Goal: Task Accomplishment & Management: Use online tool/utility

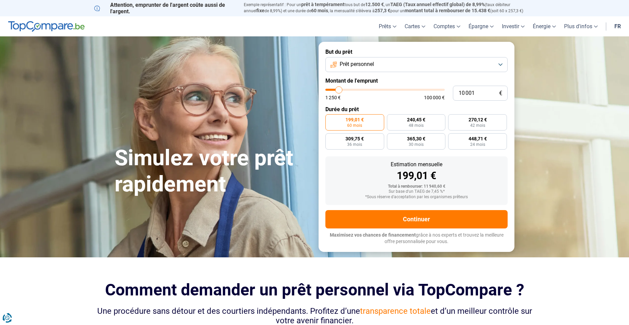
type input "12 000"
type input "12000"
type input "13 500"
type input "13500"
type input "14 750"
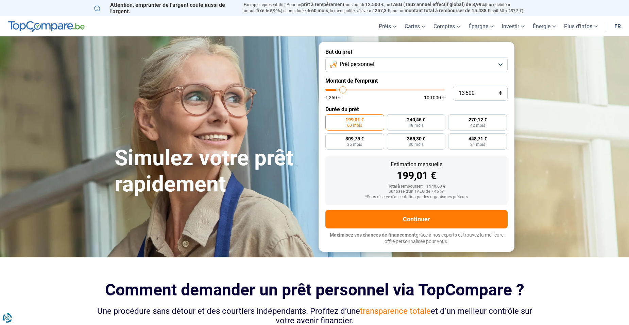
type input "14750"
type input "15 750"
type input "15750"
type input "16 500"
type input "16500"
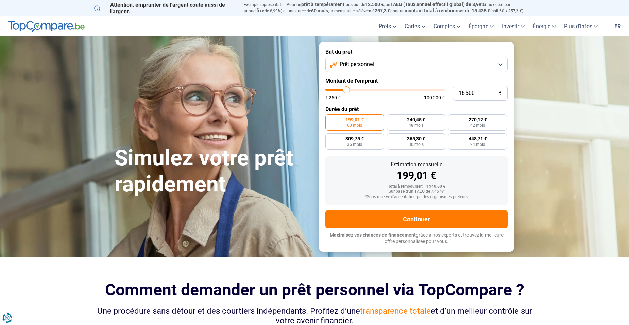
type input "16 750"
type input "16750"
type input "18 000"
type input "18000"
type input "19 250"
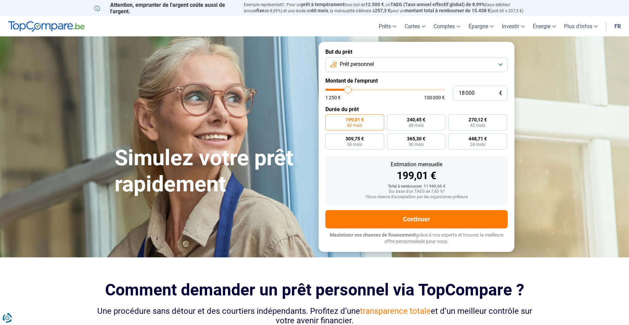
type input "19250"
type input "19 750"
type input "19750"
type input "20 000"
type input "20000"
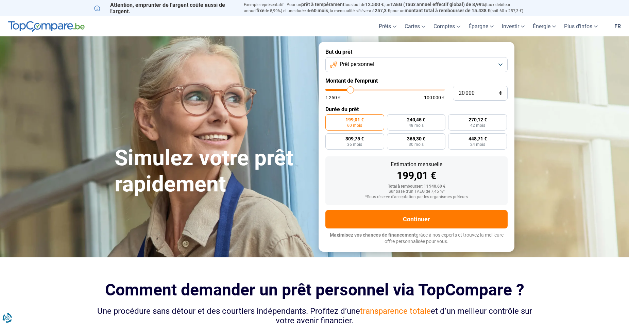
type input "20 500"
type input "20500"
type input "20 750"
type input "20750"
type input "21 000"
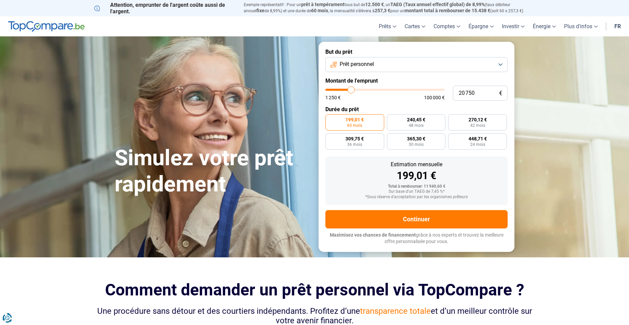
type input "21000"
type input "21 500"
type input "21500"
type input "22 000"
type input "22000"
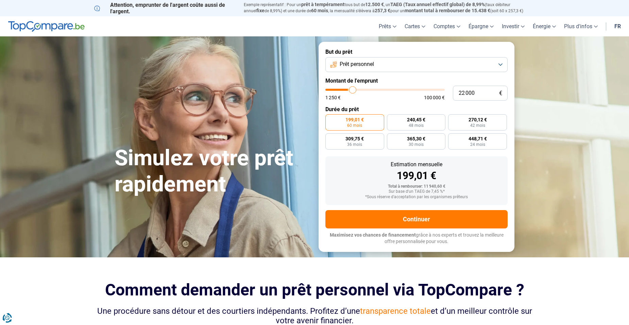
type input "22 250"
type input "22250"
type input "22 500"
type input "22500"
type input "22 750"
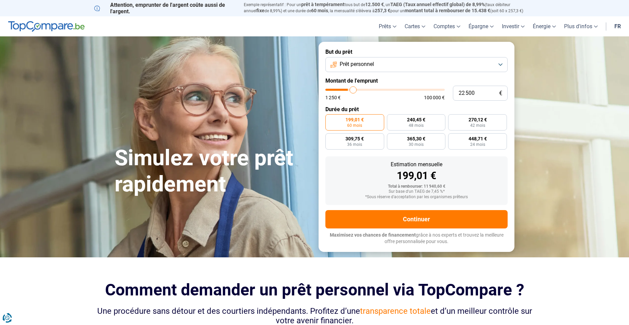
type input "22750"
type input "23 500"
type input "23500"
type input "24 000"
type input "24000"
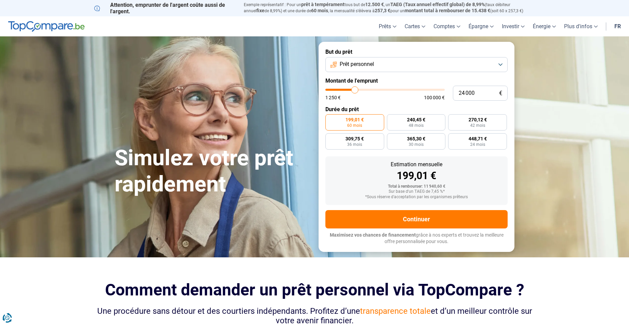
type input "24 250"
type input "24250"
type input "24 500"
type input "24500"
type input "25 250"
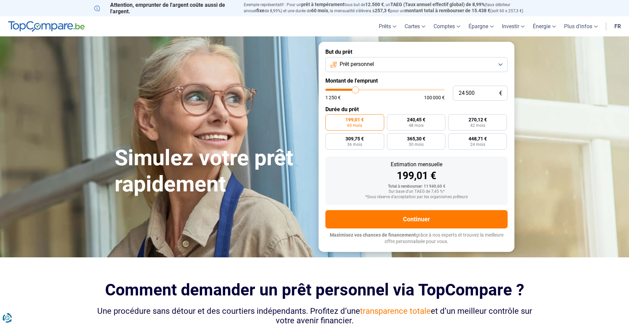
type input "25250"
type input "25 500"
type input "25500"
type input "25 750"
type input "25750"
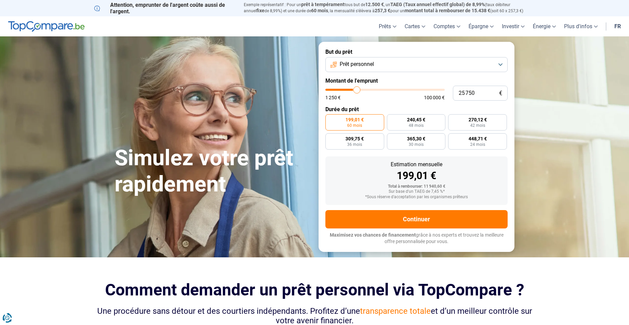
type input "26 000"
type input "26000"
type input "26 750"
type input "26750"
type input "27 000"
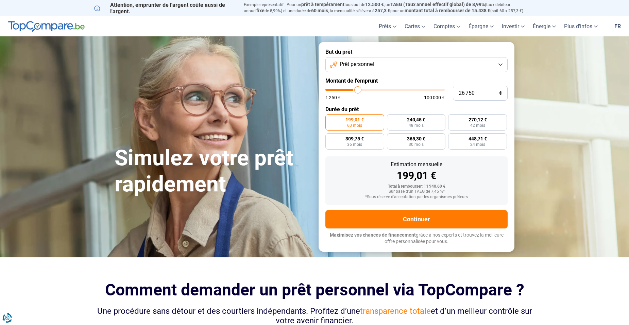
type input "27000"
type input "27 250"
type input "27250"
type input "27 500"
type input "27500"
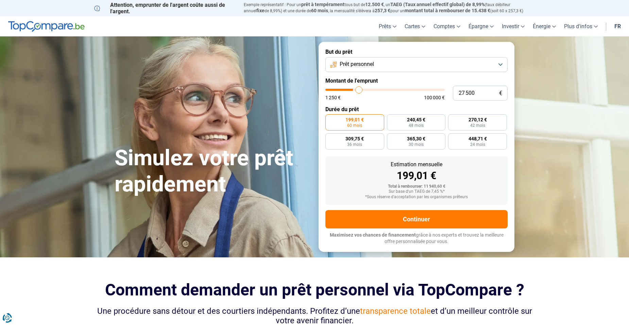
type input "28 000"
type input "28000"
type input "28 250"
type input "28250"
type input "28 500"
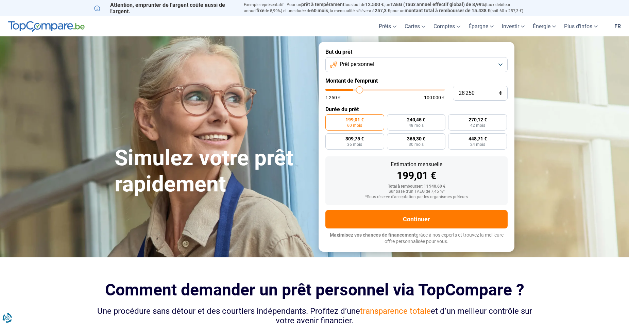
type input "28500"
type input "28 750"
type input "28750"
type input "29 500"
type input "29500"
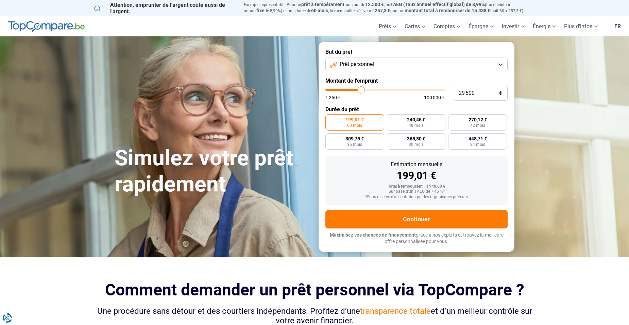
type input "29 750"
type input "29750"
type input "30 000"
type input "30000"
type input "30 250"
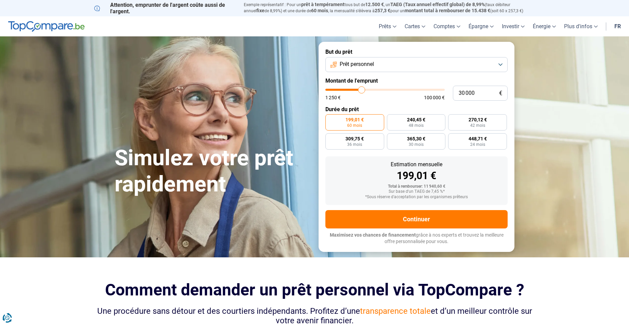
type input "30250"
type input "30 500"
type input "30500"
type input "31 000"
type input "31000"
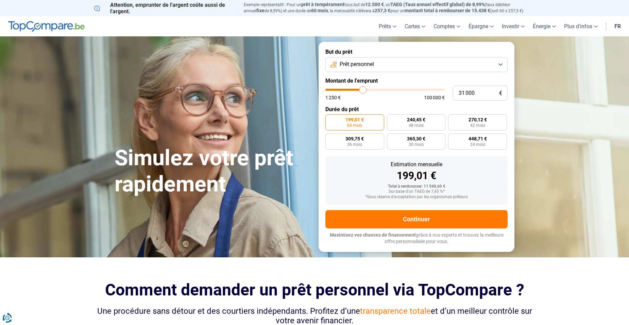
type input "31 250"
type input "31250"
type input "31 500"
type input "31500"
type input "31 750"
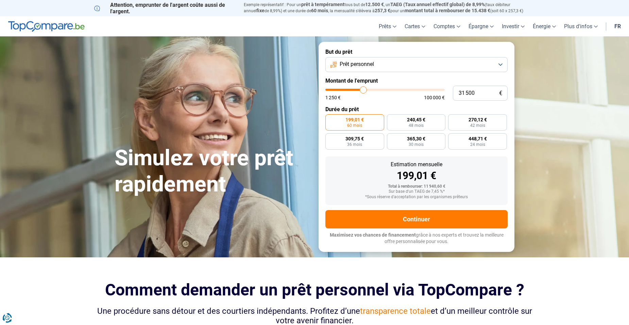
type input "31750"
type input "32 000"
type input "32000"
type input "32 750"
type input "32750"
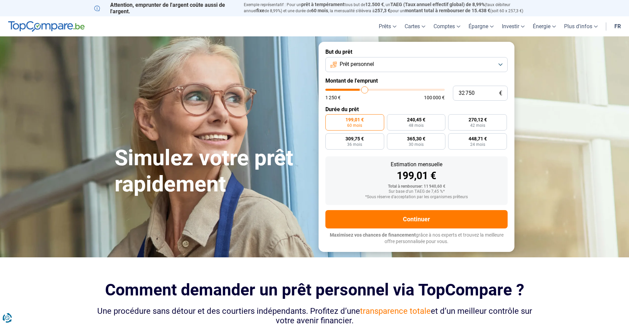
type input "33 000"
type input "33000"
type input "33 250"
type input "33250"
type input "34 000"
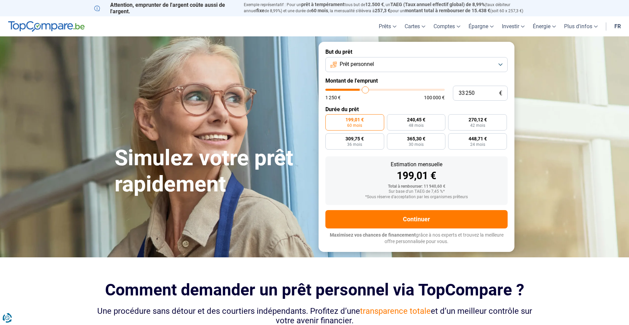
type input "34000"
type input "34 250"
type input "34250"
type input "35 000"
type input "35000"
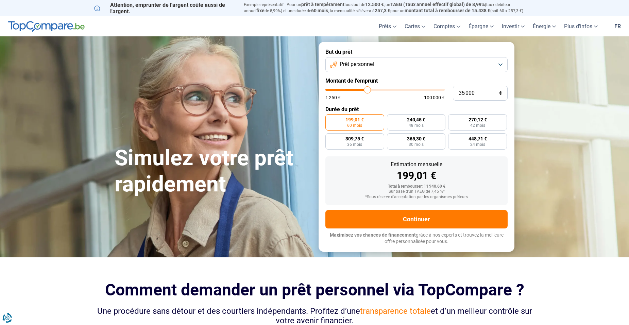
type input "36 000"
type input "36000"
type input "36 250"
type input "36250"
type input "36 500"
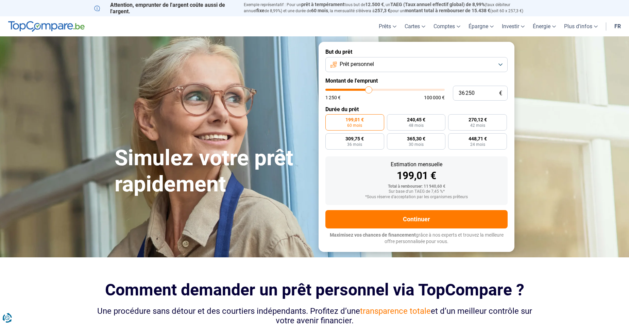
type input "36500"
type input "37 250"
type input "37250"
type input "37 500"
type input "37500"
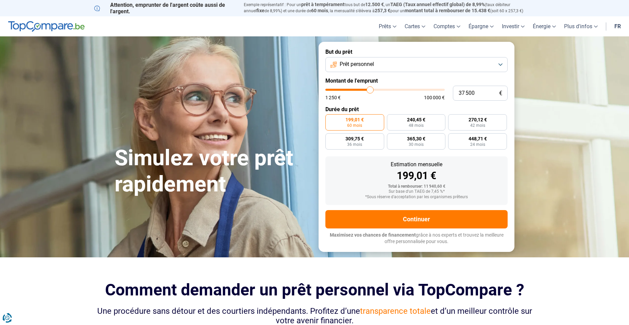
type input "36 500"
type input "36500"
type input "36 000"
type input "36000"
type input "35 750"
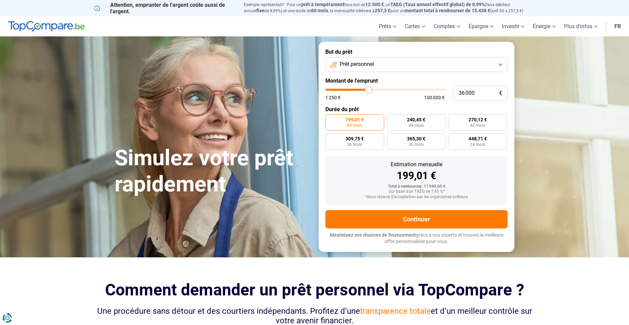
type input "35750"
type input "35 500"
drag, startPoint x: 341, startPoint y: 91, endPoint x: 368, endPoint y: 91, distance: 26.9
type input "35500"
click at [368, 91] on input "range" at bounding box center [384, 90] width 119 height 2
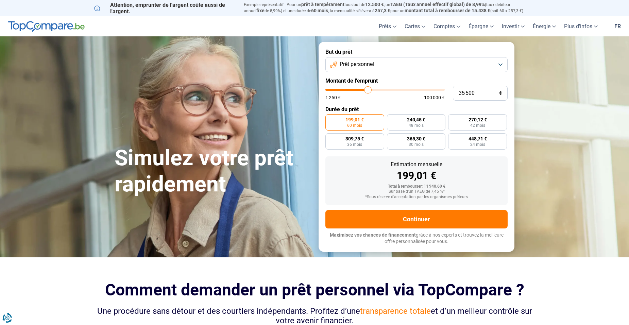
radio input "false"
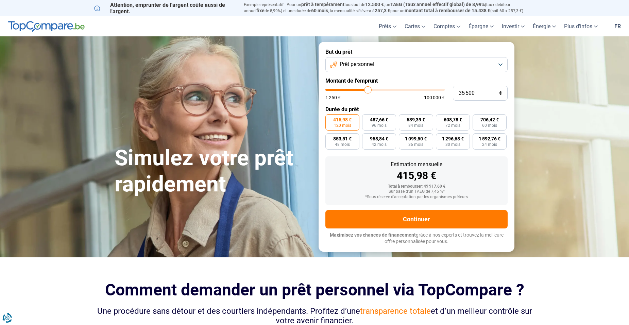
type input "35 750"
type input "35750"
type input "36 000"
type input "36000"
type input "36 250"
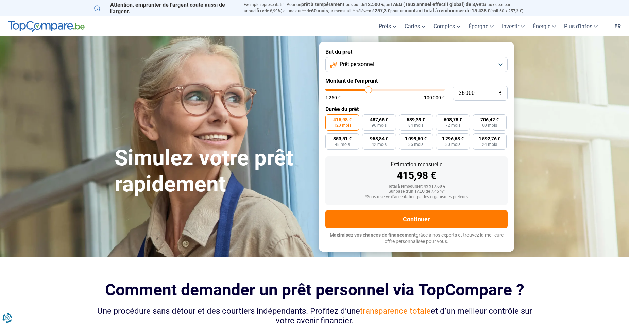
type input "36250"
type input "36 500"
type input "36500"
type input "37 250"
type input "37250"
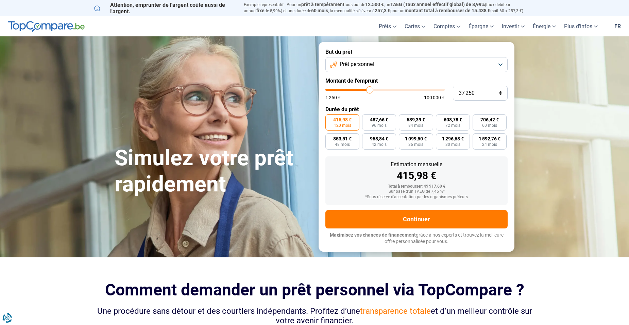
type input "37 500"
type input "37500"
type input "37 750"
type input "37750"
type input "38 000"
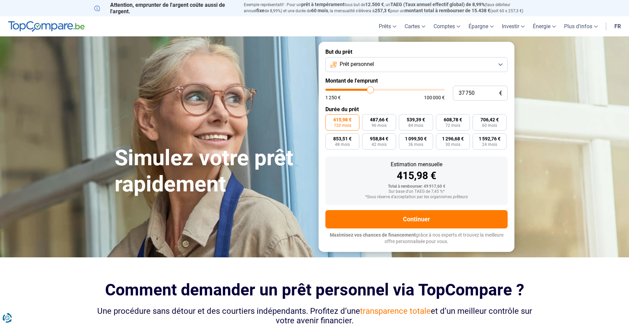
type input "38000"
type input "38 500"
type input "38500"
type input "38 750"
type input "38750"
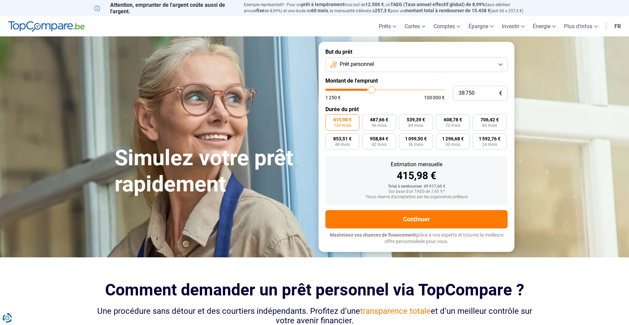
type input "39 000"
type input "39000"
type input "39 250"
type input "39250"
type input "39 500"
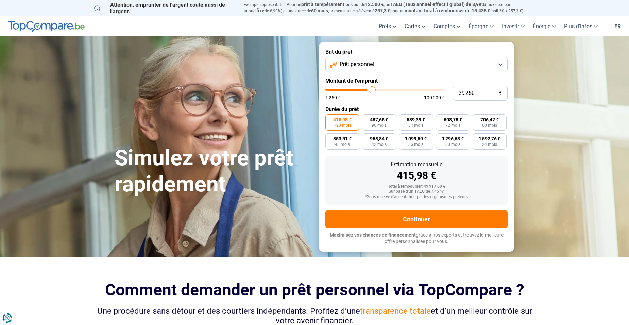
type input "39500"
type input "40 000"
type input "40000"
type input "40 250"
type input "40250"
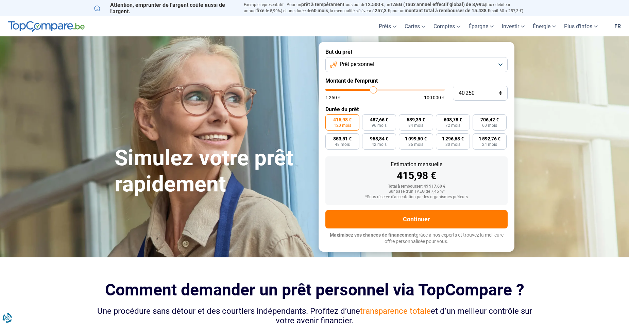
type input "41 000"
type input "41000"
type input "41 750"
type input "41750"
type input "42 000"
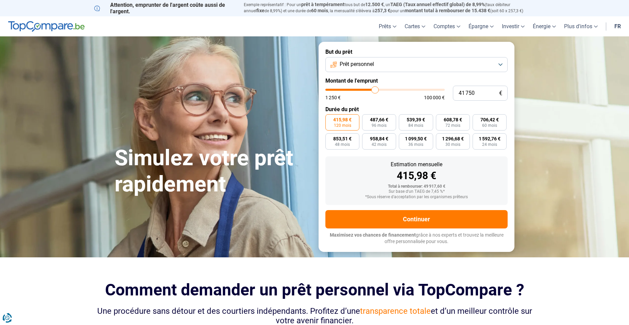
type input "42000"
type input "42 750"
type input "42750"
type input "43 000"
type input "43000"
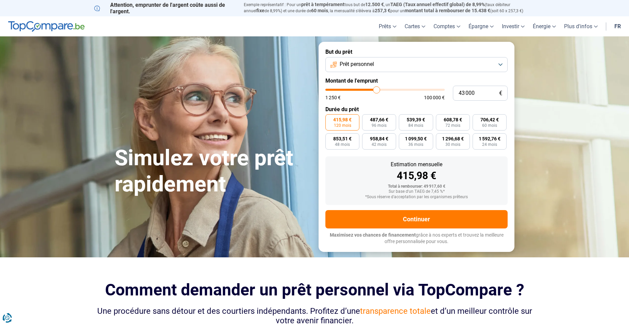
type input "43 250"
type input "43250"
type input "43 750"
type input "43750"
type input "44 250"
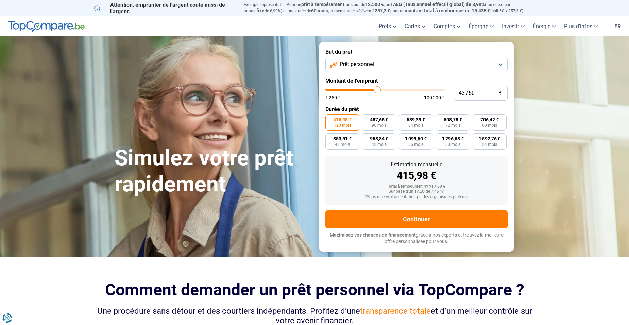
type input "44250"
type input "44 500"
type input "44500"
type input "44 750"
type input "44750"
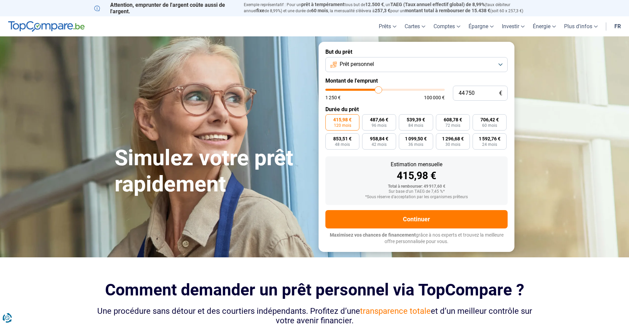
type input "45 000"
type input "45000"
type input "45 250"
type input "45250"
type input "45 750"
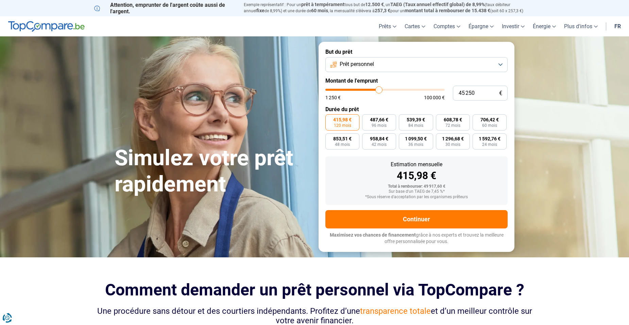
type input "45750"
type input "46 000"
type input "46000"
type input "46 250"
type input "46250"
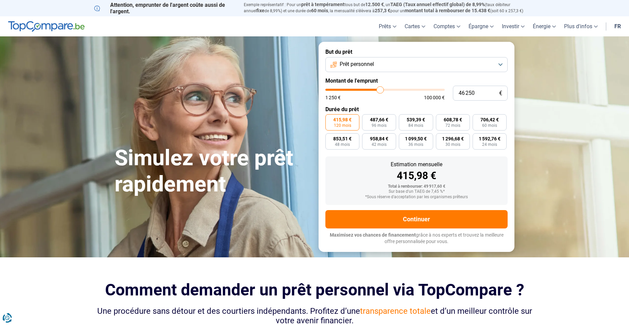
type input "46 500"
type input "46500"
type input "46 750"
type input "46750"
type input "47 750"
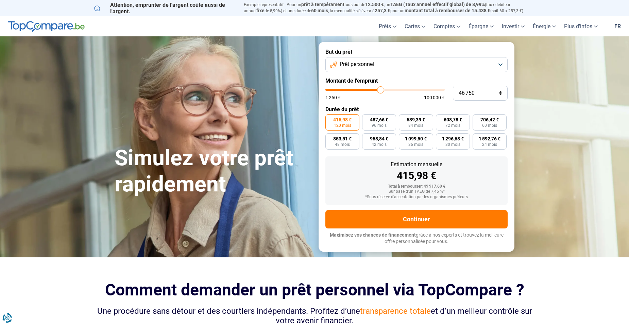
type input "47750"
type input "48 750"
type input "48750"
type input "49 000"
type input "49000"
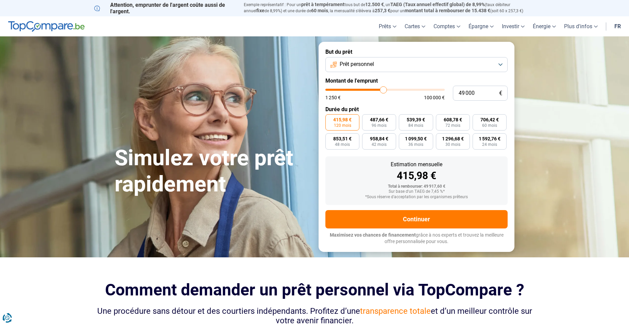
type input "49 250"
type input "49250"
type input "50 250"
type input "50250"
type input "51 000"
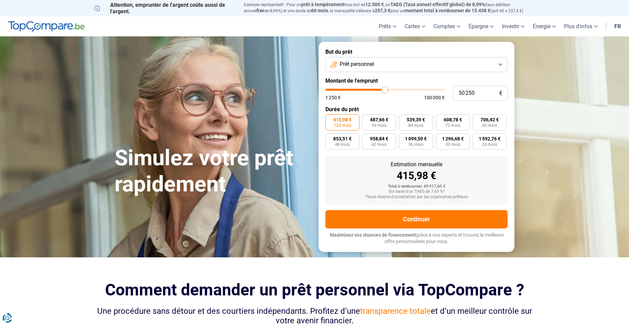
type input "51000"
type input "50 750"
type input "50750"
type input "50 500"
type input "50500"
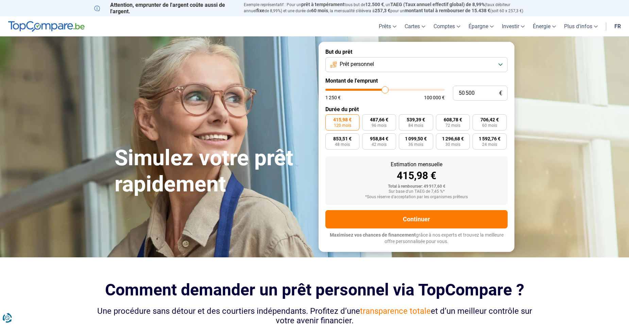
type input "50 250"
drag, startPoint x: 368, startPoint y: 91, endPoint x: 385, endPoint y: 92, distance: 17.4
click at [385, 91] on input "range" at bounding box center [384, 90] width 119 height 2
click at [477, 92] on input "50 750" at bounding box center [480, 93] width 55 height 15
